Goal: Task Accomplishment & Management: Manage account settings

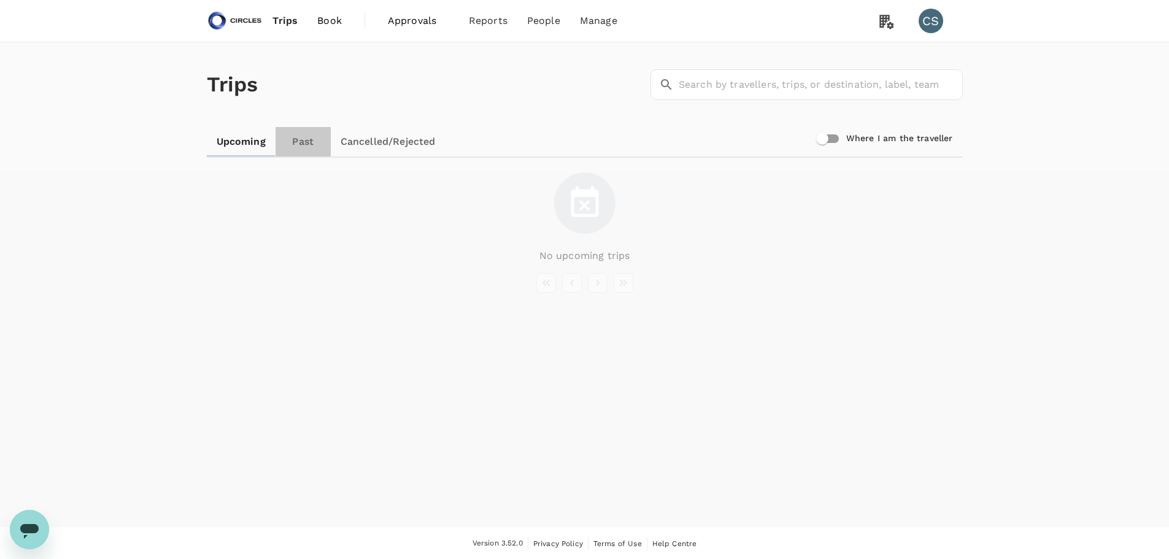
click at [306, 142] on link "Past" at bounding box center [302, 141] width 55 height 29
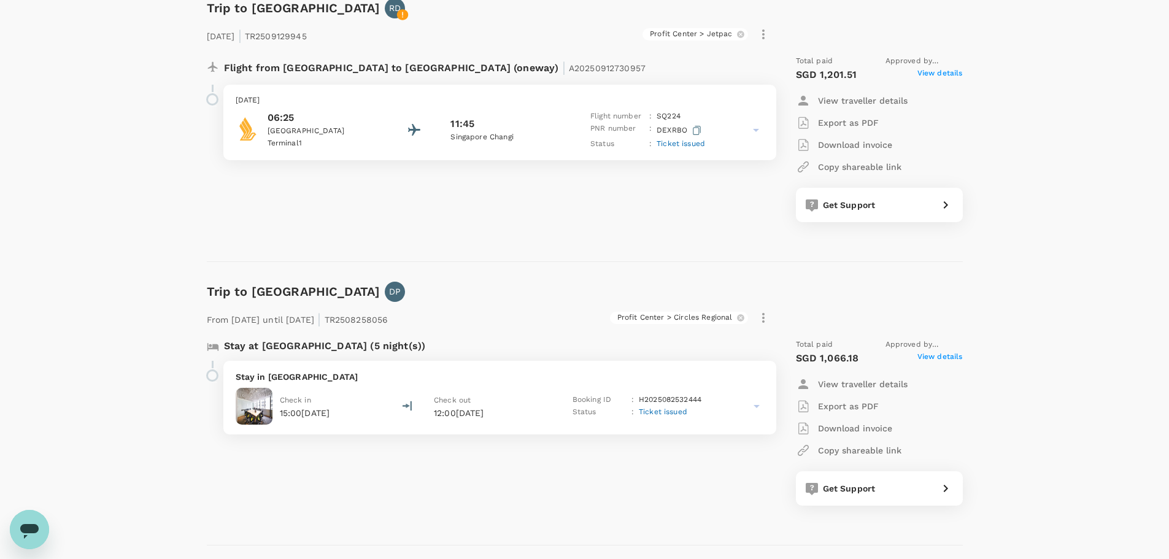
scroll to position [123, 0]
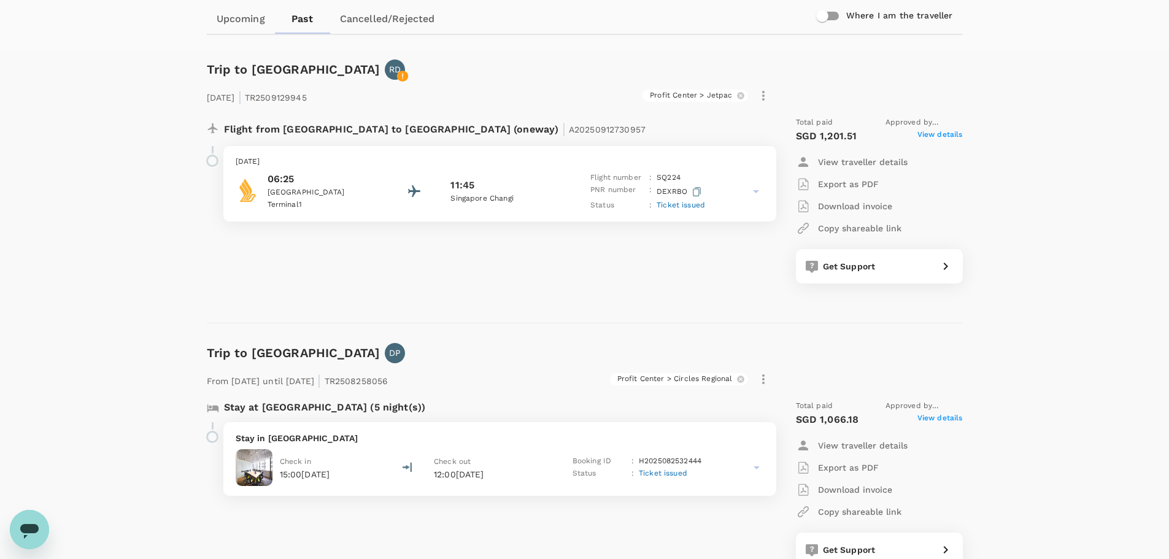
click at [946, 263] on icon at bounding box center [945, 266] width 15 height 15
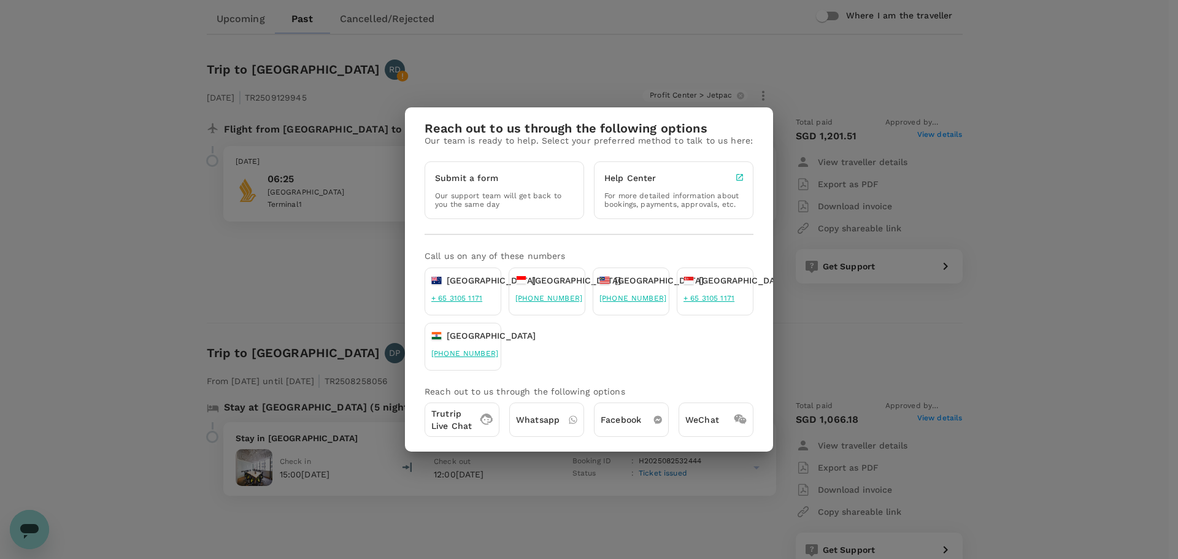
click at [980, 98] on div "Reach out to us through the following options Our team is ready to help. Select…" at bounding box center [589, 279] width 1178 height 559
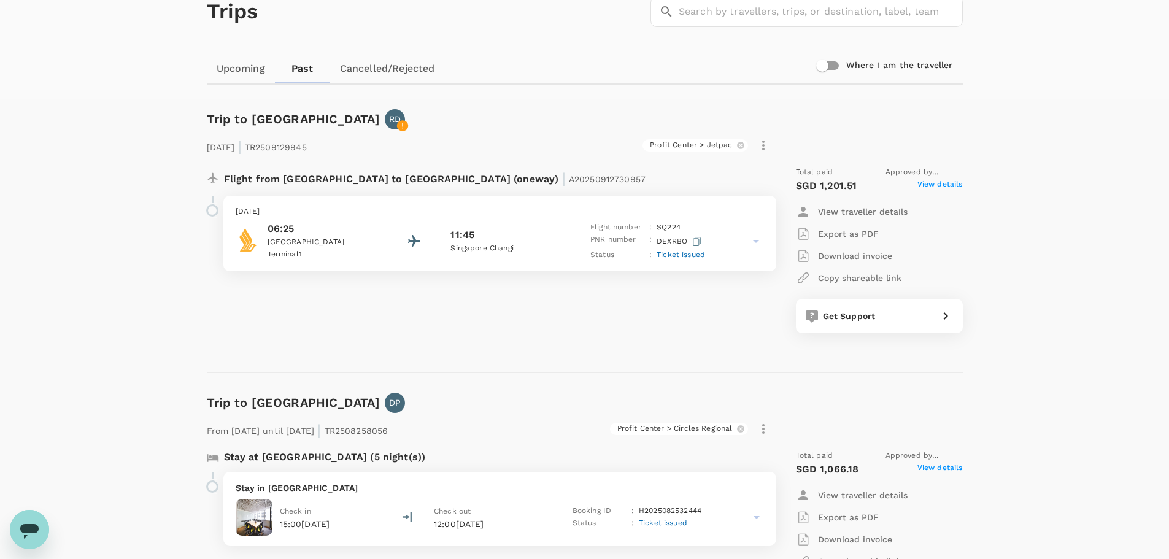
scroll to position [0, 0]
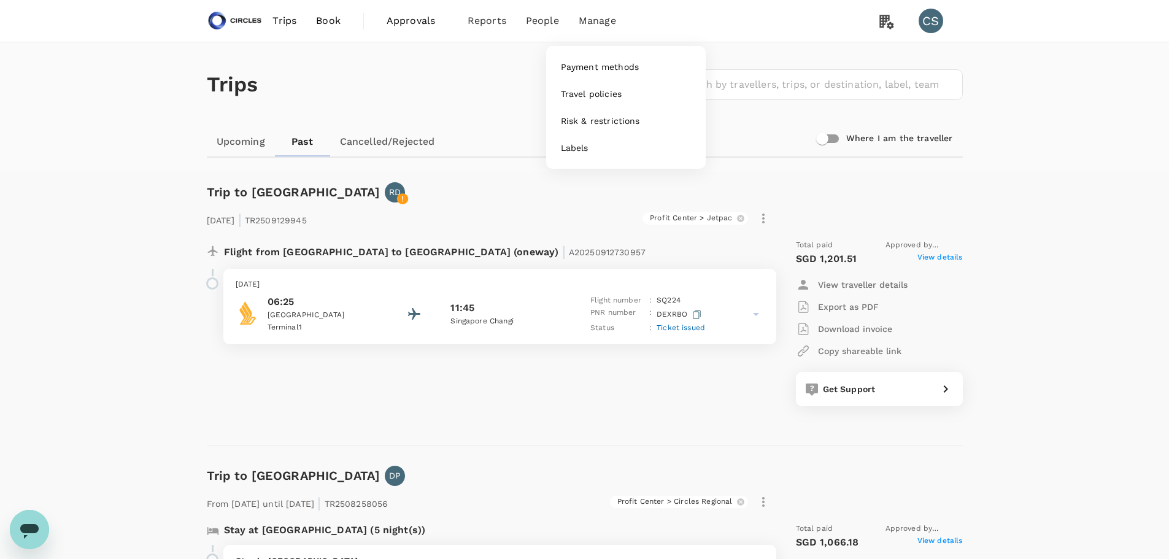
click at [590, 26] on span "Manage" at bounding box center [597, 20] width 37 height 15
click at [513, 78] on link "Users" at bounding box center [568, 66] width 145 height 27
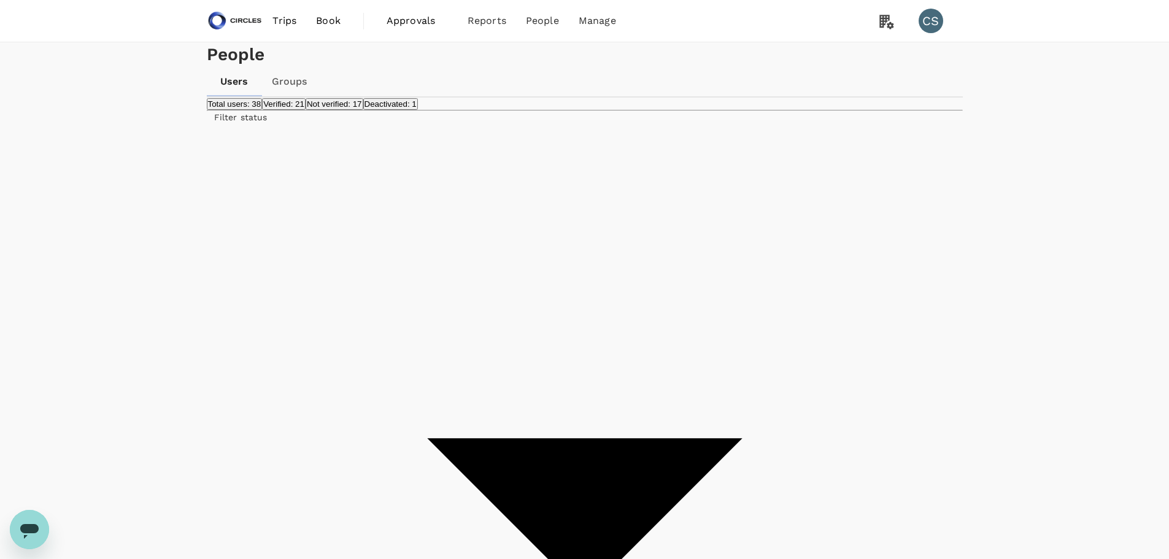
click at [527, 93] on span "Groups" at bounding box center [519, 94] width 31 height 12
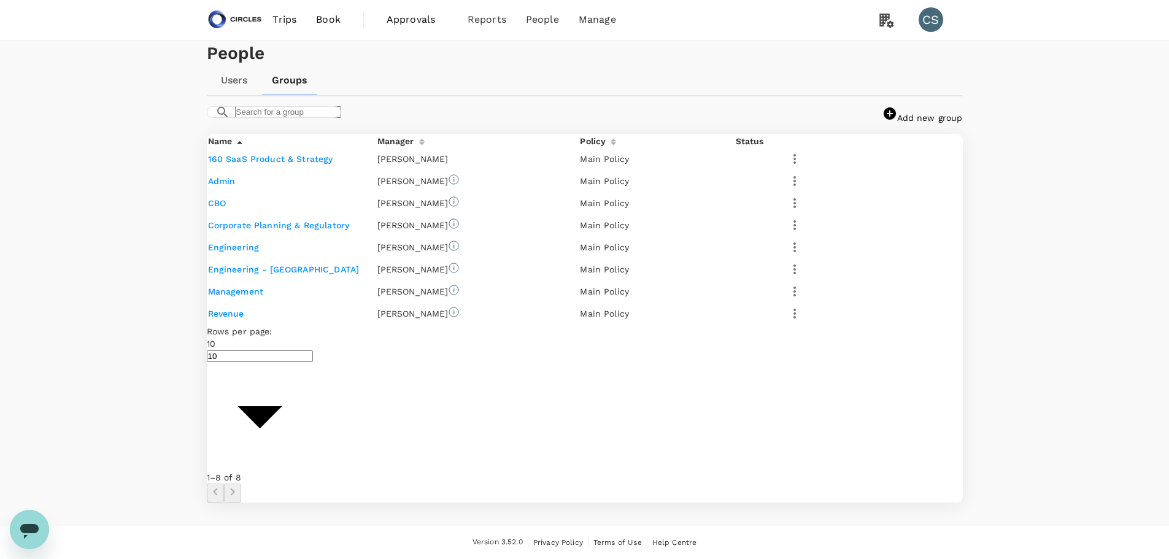
scroll to position [123, 0]
click at [301, 164] on link "160 SaaS Product & Strategy" at bounding box center [270, 159] width 125 height 10
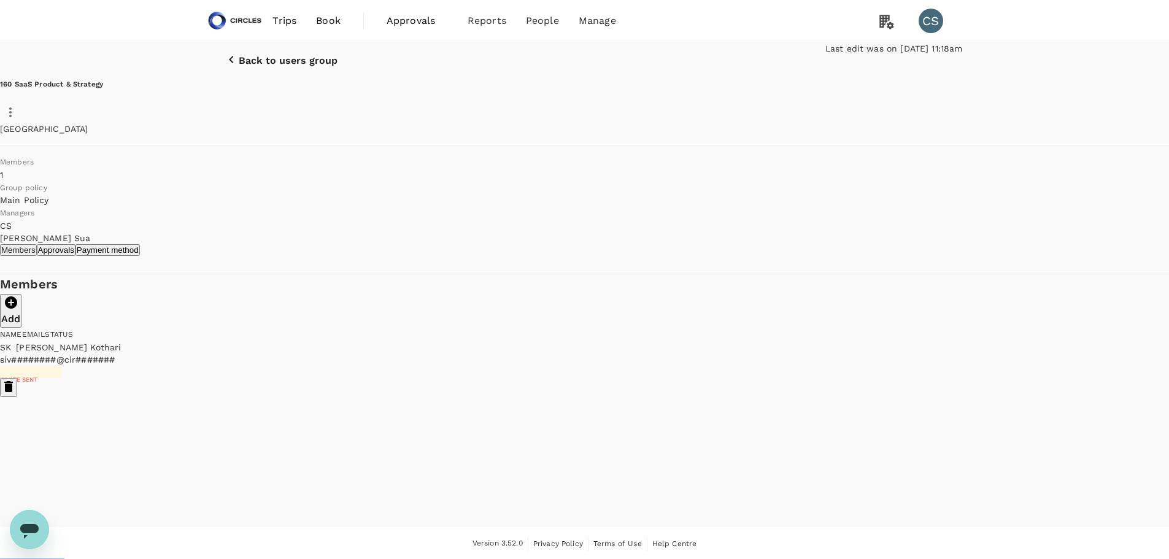
click at [75, 255] on button "Approvals" at bounding box center [56, 250] width 39 height 12
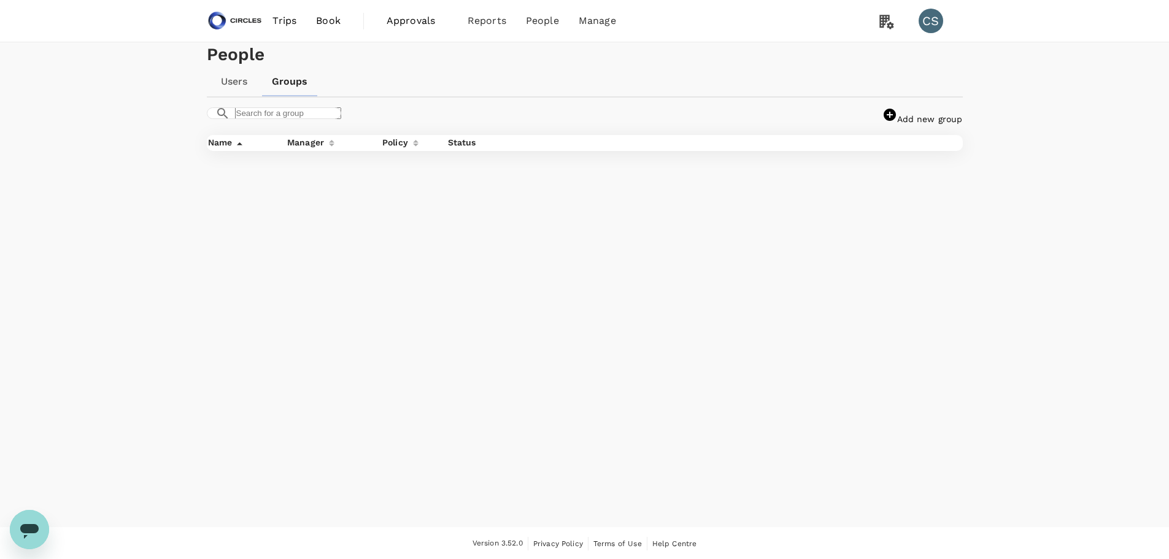
scroll to position [1, 0]
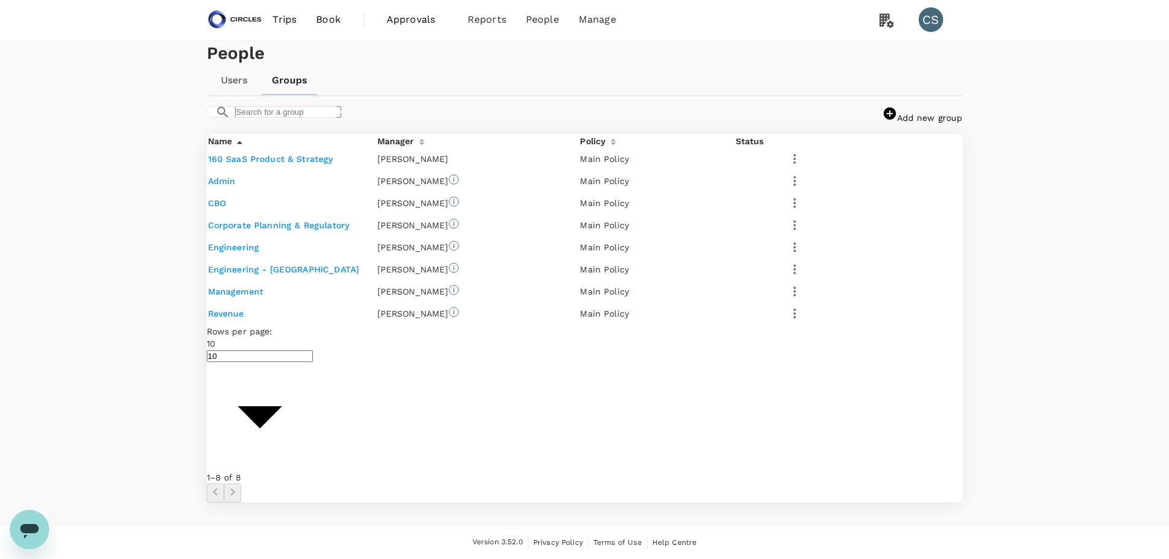
click at [236, 214] on td "CBO" at bounding box center [292, 203] width 168 height 21
click at [226, 208] on link "CBO" at bounding box center [217, 203] width 18 height 10
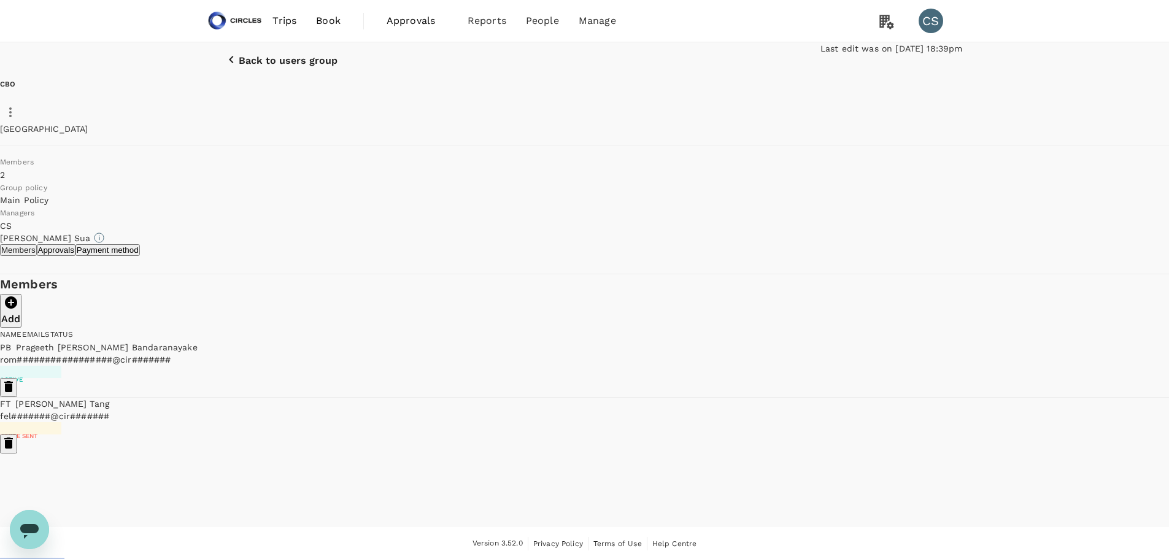
click at [75, 254] on button "Approvals" at bounding box center [56, 250] width 39 height 12
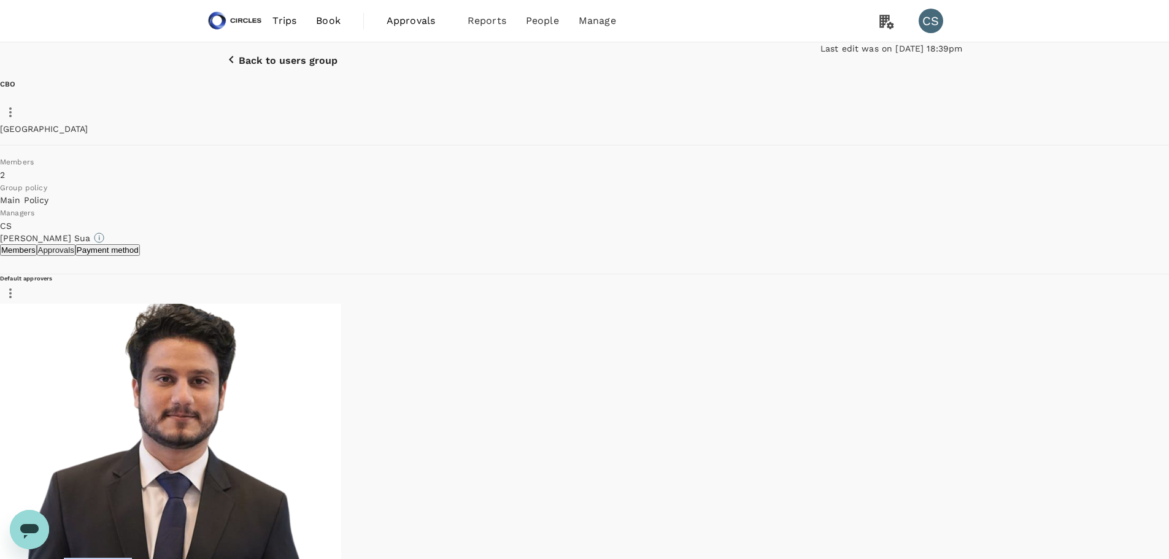
click at [239, 66] on p "Back to users group" at bounding box center [288, 60] width 99 height 11
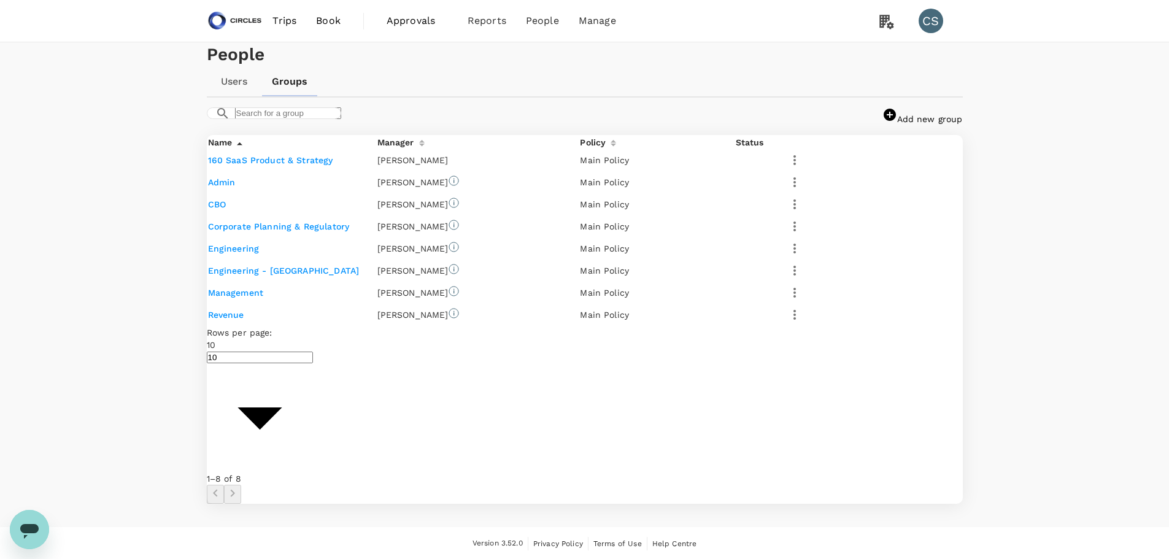
click at [234, 187] on link "Admin" at bounding box center [222, 182] width 28 height 10
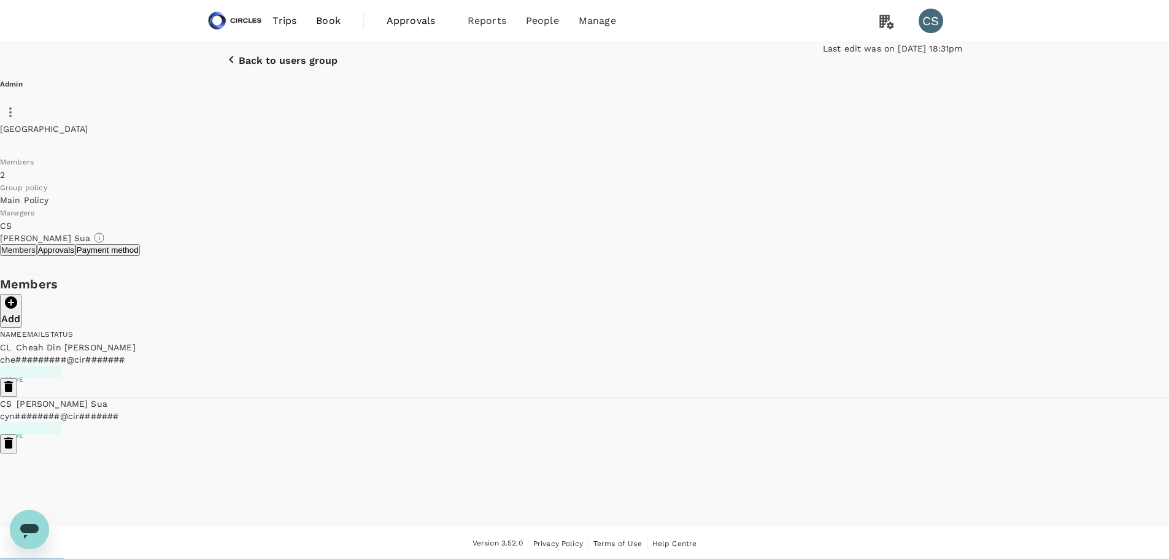
click at [61, 423] on span "Active" at bounding box center [30, 435] width 61 height 25
click at [399, 22] on span "Approvals" at bounding box center [417, 20] width 61 height 15
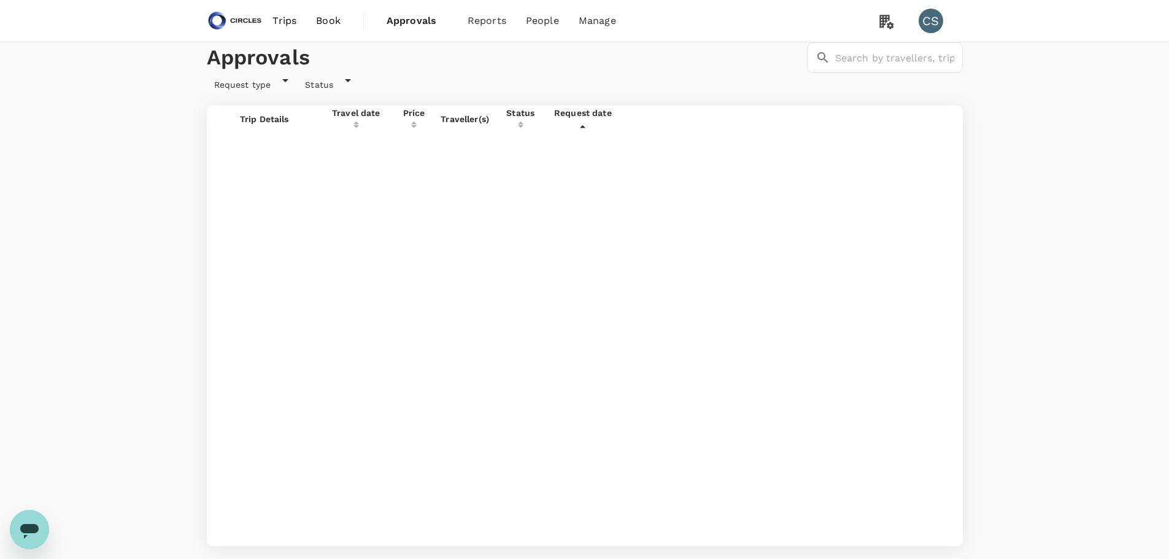
click at [1098, 210] on div "Approvals ​ ​ Request type Status Trip Details Travel date Price Traveller(s) S…" at bounding box center [584, 294] width 1169 height 504
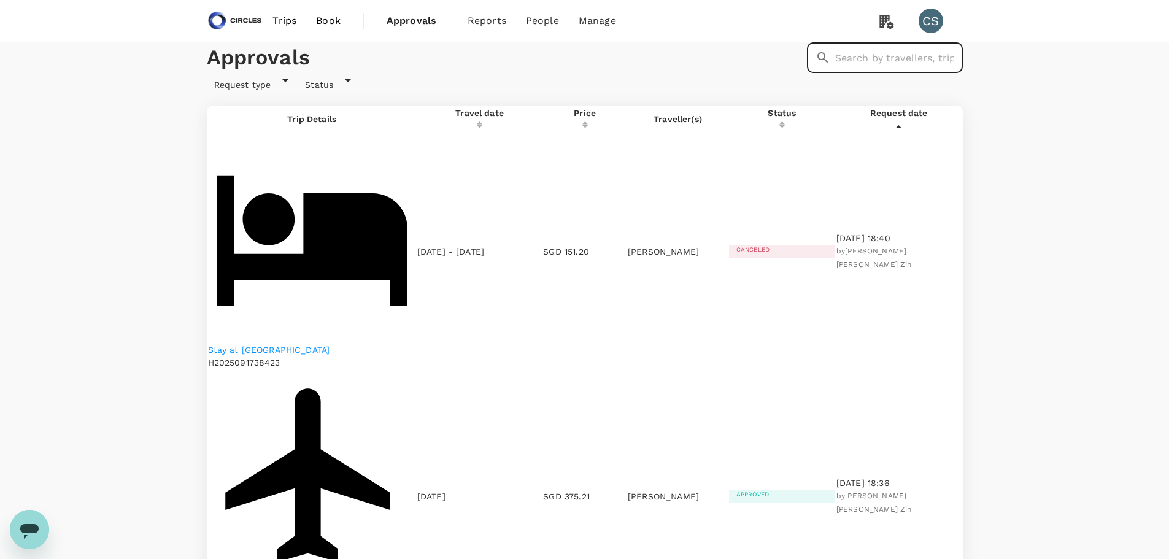
click at [835, 73] on input "text" at bounding box center [899, 57] width 128 height 31
click at [518, 64] on span "Users" at bounding box center [516, 67] width 24 height 12
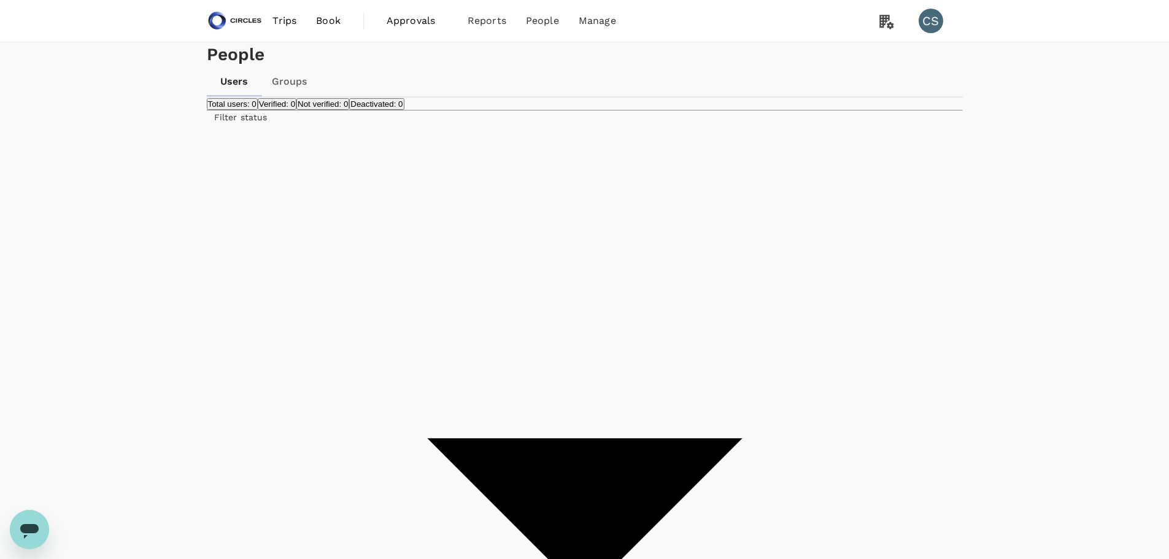
type input "c"
click at [520, 88] on link "Groups" at bounding box center [568, 93] width 145 height 27
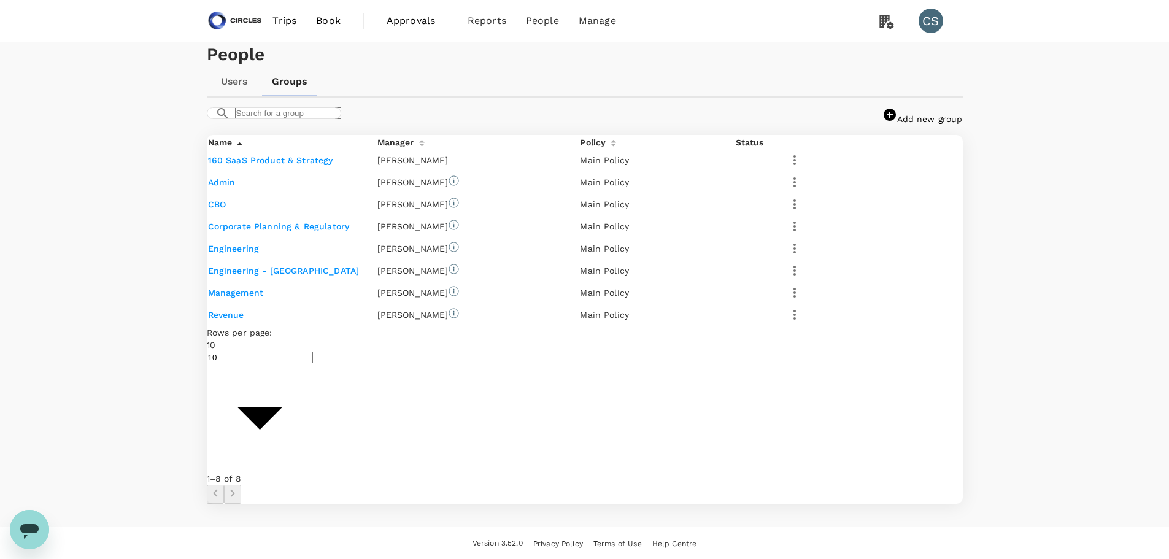
click at [223, 187] on link "Admin" at bounding box center [222, 182] width 28 height 10
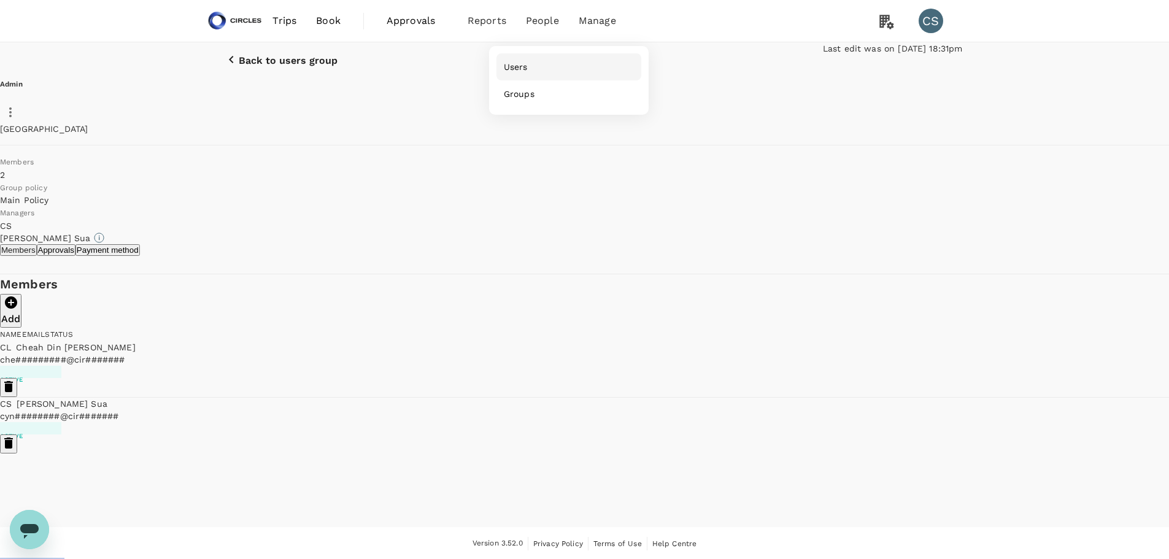
click at [517, 77] on link "Users" at bounding box center [568, 66] width 145 height 27
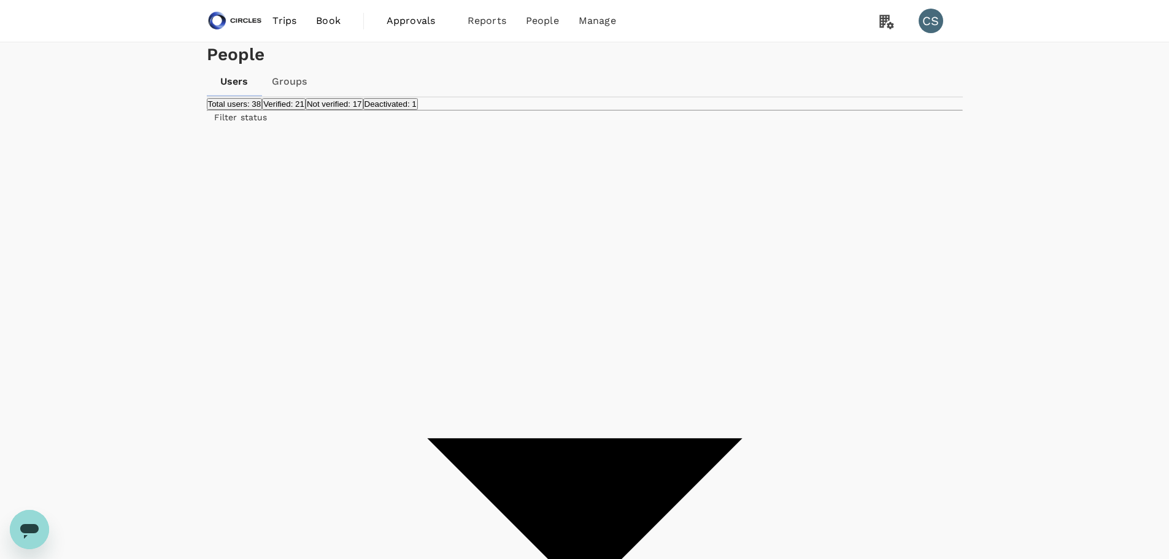
type input "a"
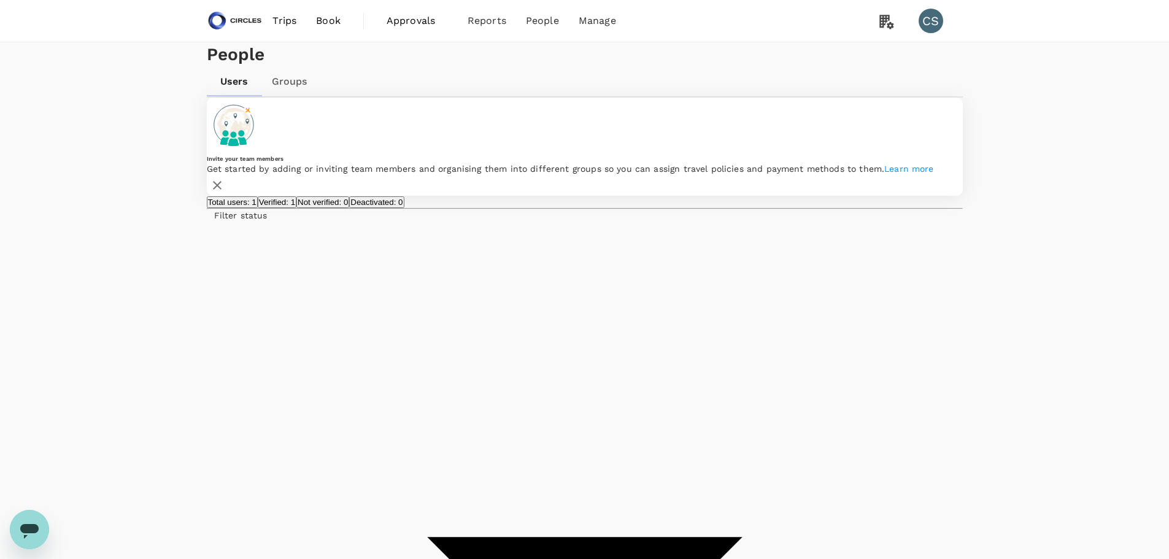
type input "cheah"
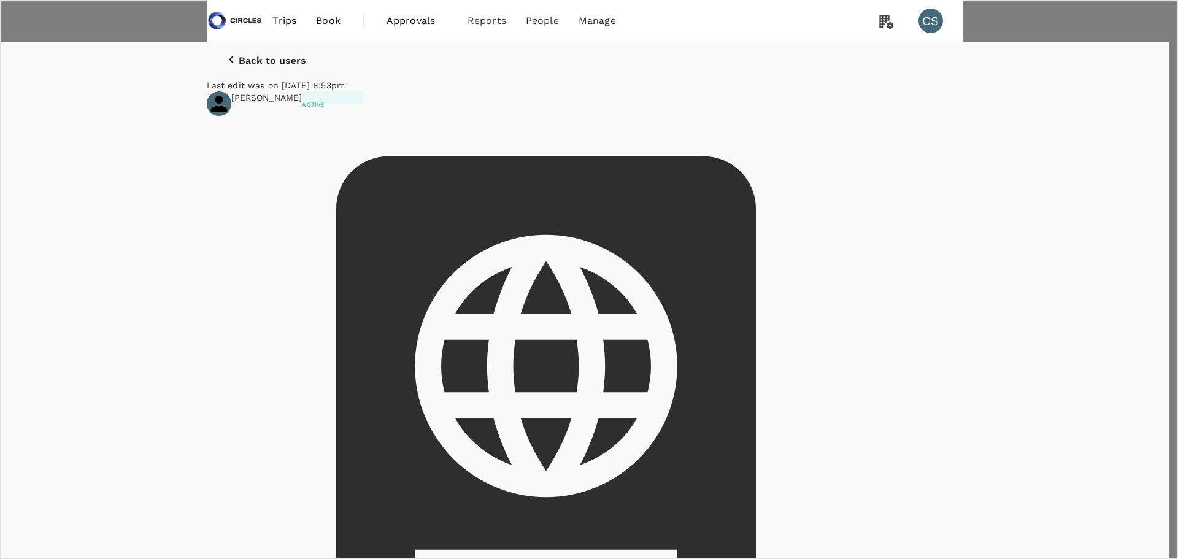
type input "user"
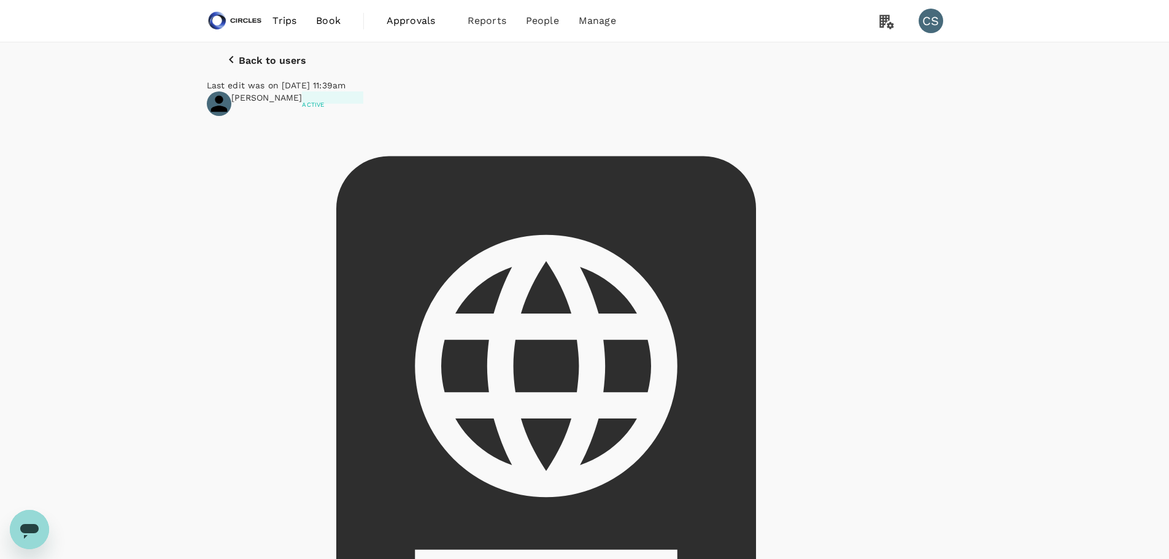
click at [950, 152] on div "Cheah [PERSON_NAME] Active [EMAIL_ADDRESS][PERSON_NAME][DOMAIN_NAME] | [PHONE_N…" at bounding box center [585, 461] width 756 height 741
click at [334, 16] on span "Book" at bounding box center [328, 20] width 25 height 15
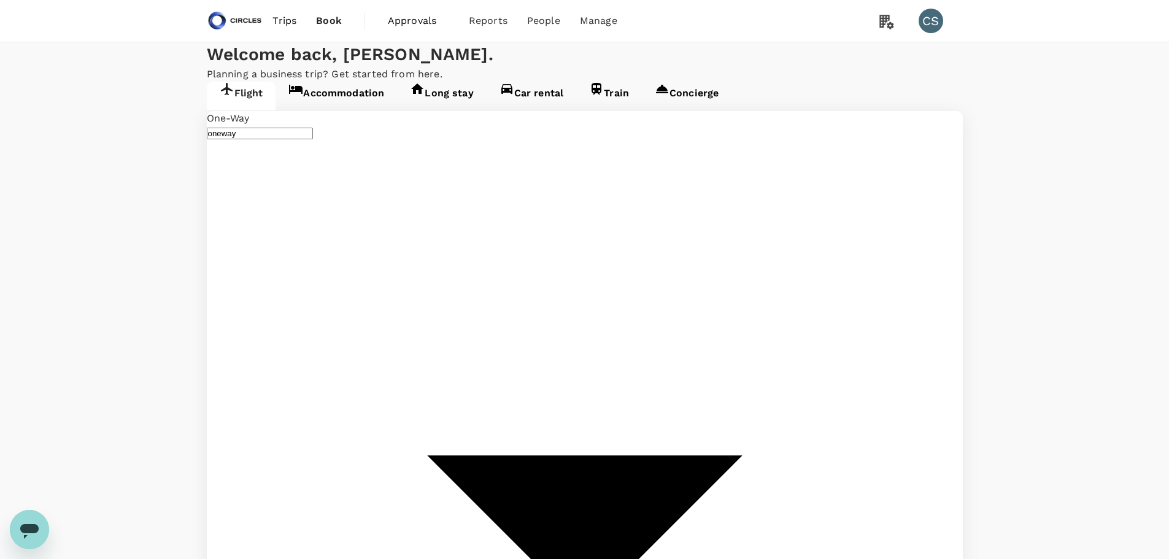
type input "[GEOGRAPHIC_DATA], [GEOGRAPHIC_DATA] (any)"
